Goal: Task Accomplishment & Management: Manage account settings

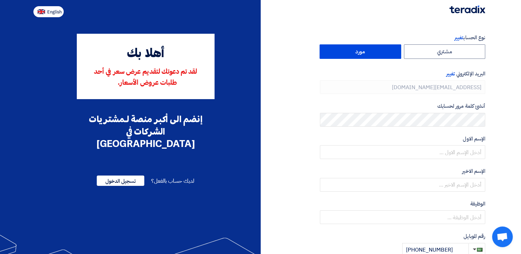
click at [54, 10] on span "English" at bounding box center [54, 12] width 14 height 5
type input "Register"
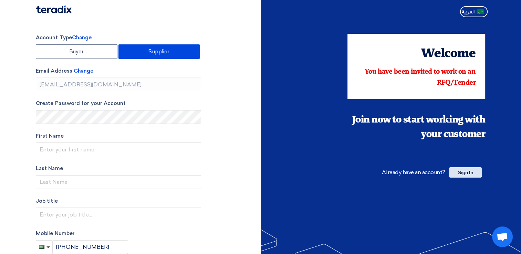
click at [468, 169] on span "Sign In" at bounding box center [465, 172] width 33 height 10
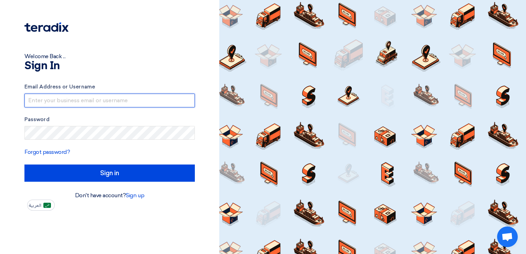
type input "[EMAIL_ADDRESS][DOMAIN_NAME]"
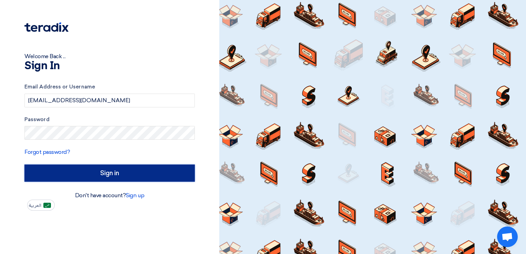
click at [96, 175] on input "Sign in" at bounding box center [109, 173] width 171 height 17
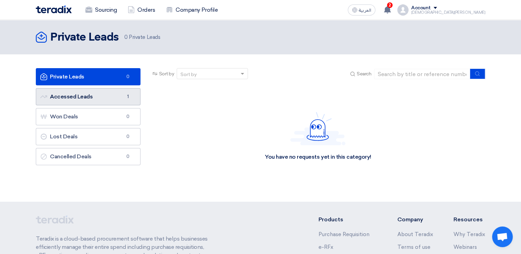
click at [120, 99] on link "Accessed Leads Accessed Leads 1" at bounding box center [88, 96] width 105 height 17
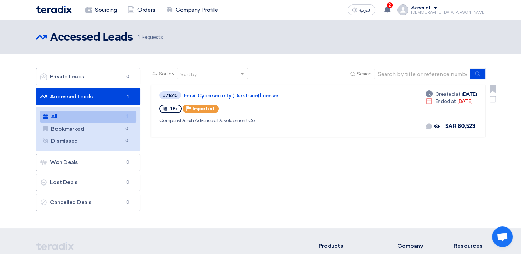
click at [310, 115] on div "#71610 Email Cybersecurity (Darktrace) licenses RFx Priority Important Company …" at bounding box center [258, 111] width 198 height 41
click at [220, 94] on link "Email Cybersecurity (Darktrace) licenses" at bounding box center [270, 96] width 172 height 6
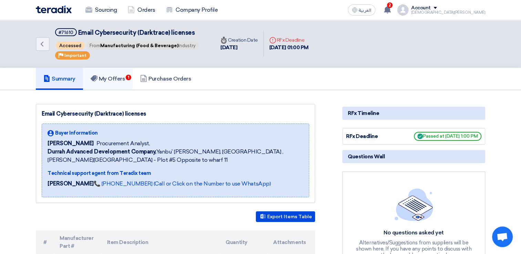
click at [114, 79] on h5 "My Offers 1" at bounding box center [108, 78] width 35 height 7
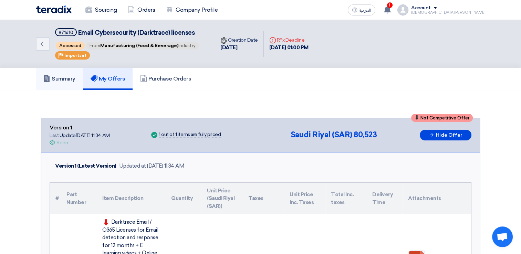
click at [66, 78] on h5 "Summary" at bounding box center [59, 78] width 32 height 7
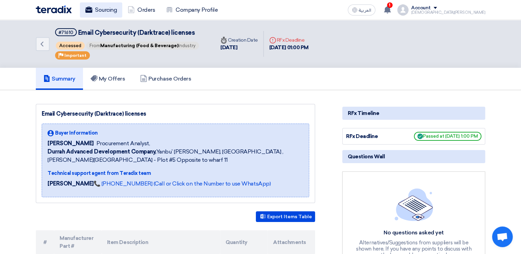
click at [100, 10] on link "Sourcing" at bounding box center [101, 9] width 42 height 15
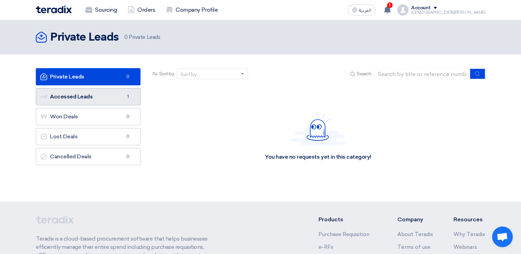
click at [115, 99] on link "Accessed Leads Accessed Leads 1" at bounding box center [88, 96] width 105 height 17
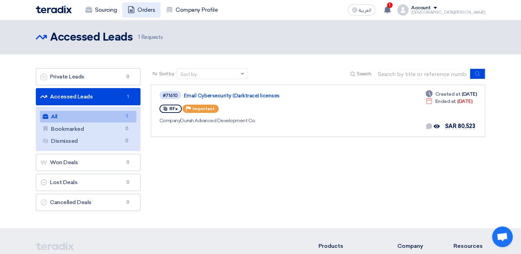
click at [139, 9] on link "Orders" at bounding box center [141, 9] width 38 height 15
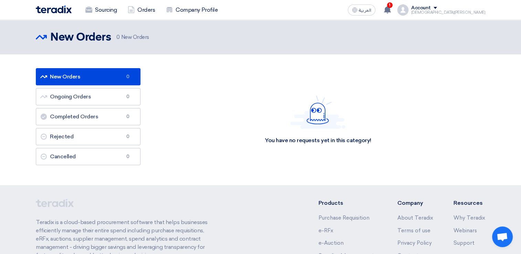
click at [473, 11] on div "[DEMOGRAPHIC_DATA][PERSON_NAME]" at bounding box center [448, 13] width 74 height 4
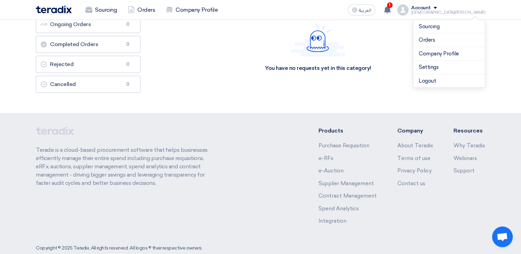
scroll to position [87, 0]
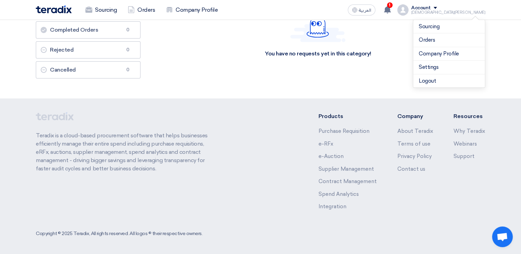
click at [189, 81] on div "You have no requests yet in this category!" at bounding box center [318, 32] width 334 height 103
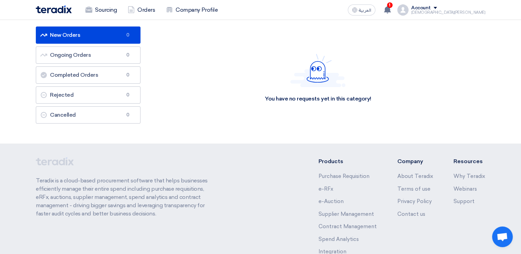
scroll to position [0, 0]
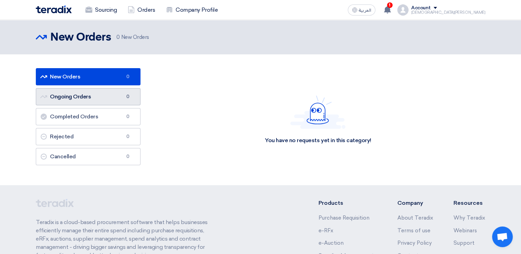
click at [118, 97] on link "Ongoing Orders Ongoing Orders 0" at bounding box center [88, 96] width 105 height 17
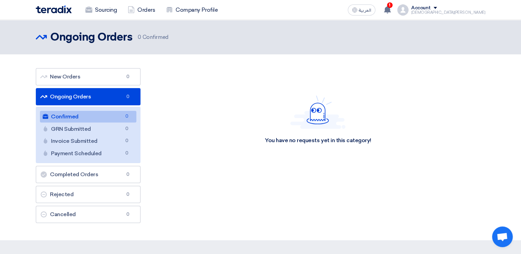
click at [197, 85] on div "You have no requests yet in this category!" at bounding box center [318, 119] width 334 height 103
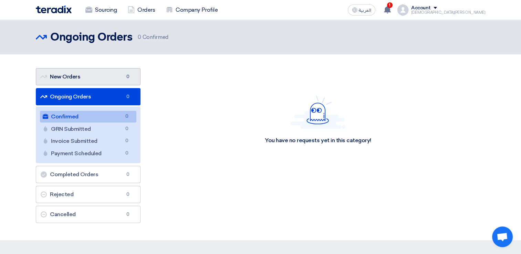
click at [105, 78] on link "New Orders New Orders 0" at bounding box center [88, 76] width 105 height 17
